Goal: Information Seeking & Learning: Learn about a topic

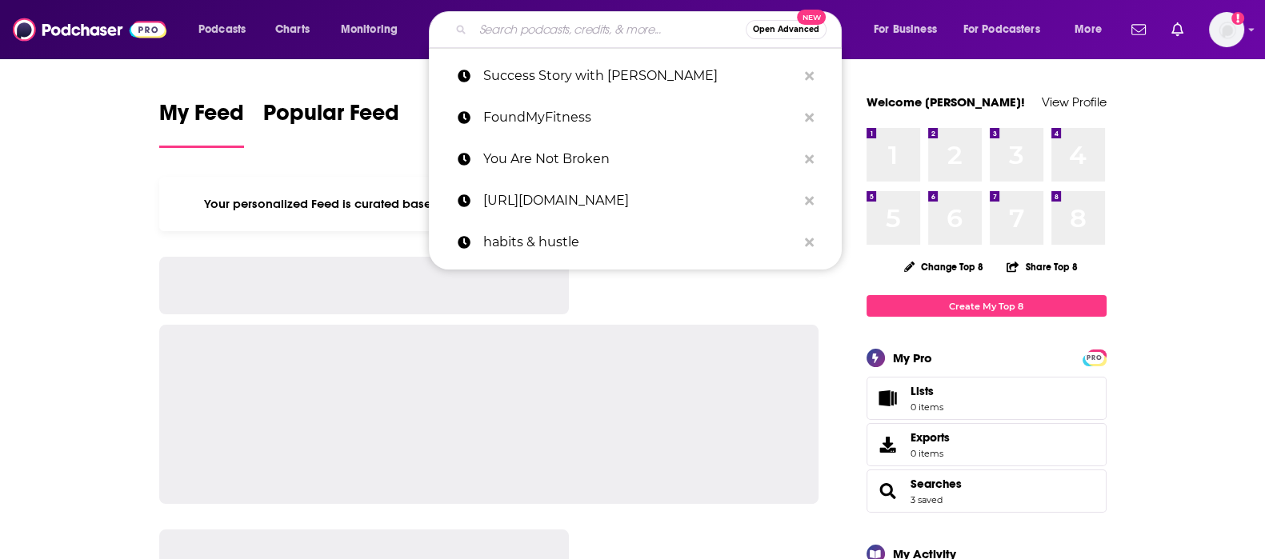
click at [585, 25] on input "Search podcasts, credits, & more..." at bounding box center [609, 30] width 273 height 26
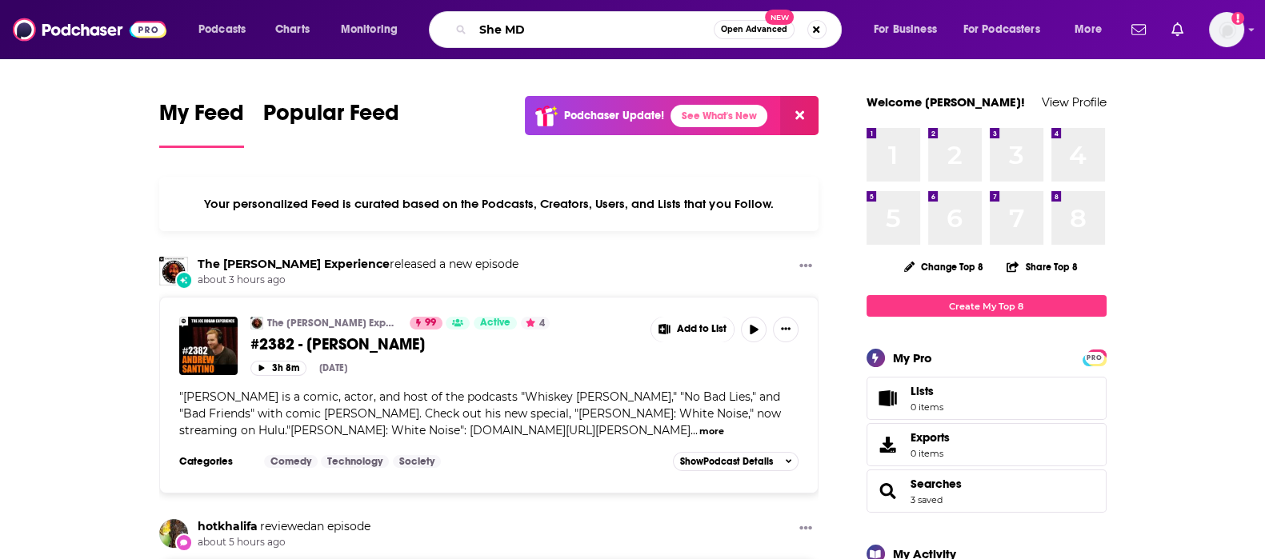
type input "She MD"
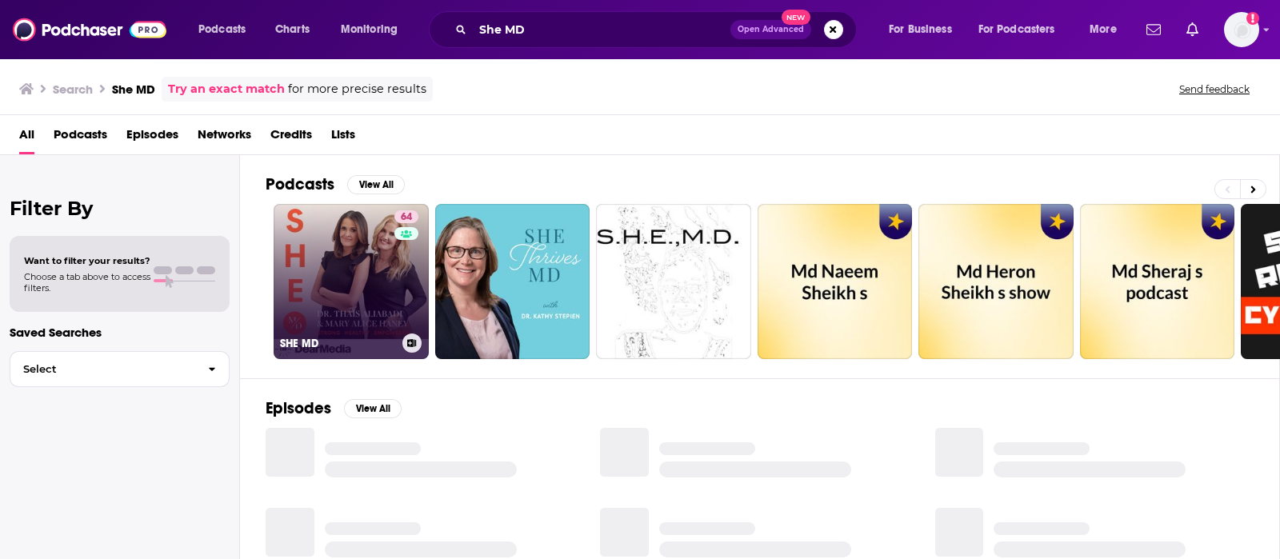
click at [354, 288] on link "64 SHE MD" at bounding box center [351, 281] width 155 height 155
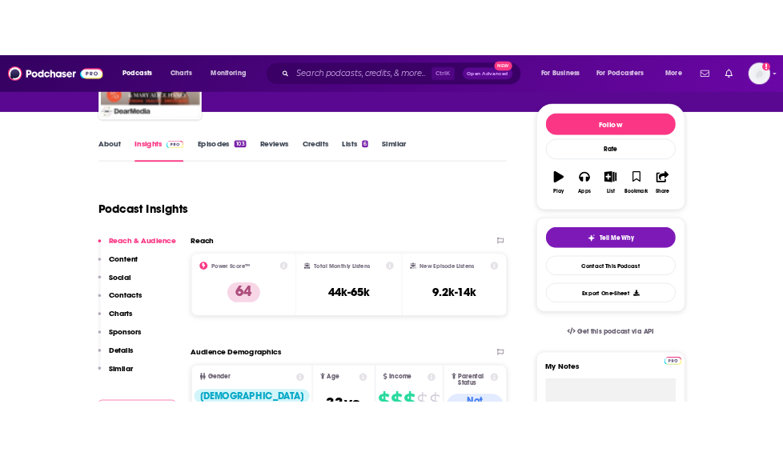
scroll to position [170, 0]
